Goal: Transaction & Acquisition: Subscribe to service/newsletter

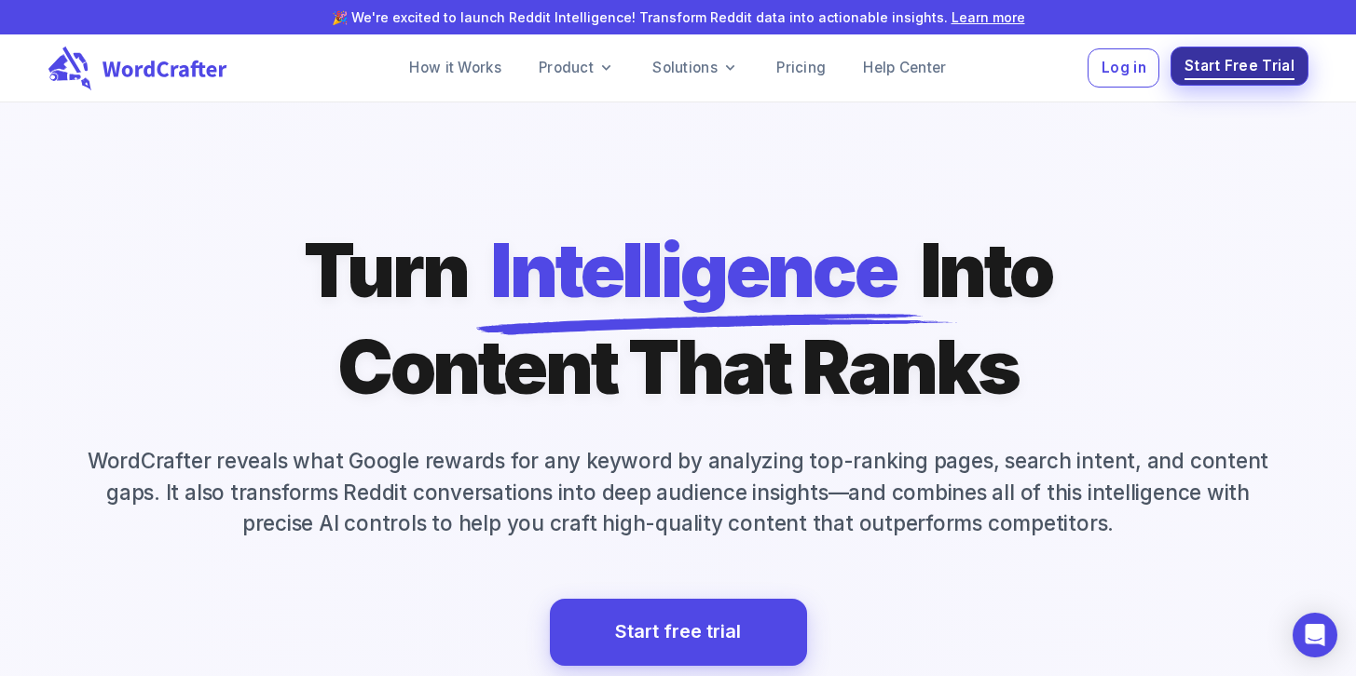
click at [1245, 80] on button "Start Free Trial" at bounding box center [1238, 67] width 137 height 40
